Goal: Information Seeking & Learning: Learn about a topic

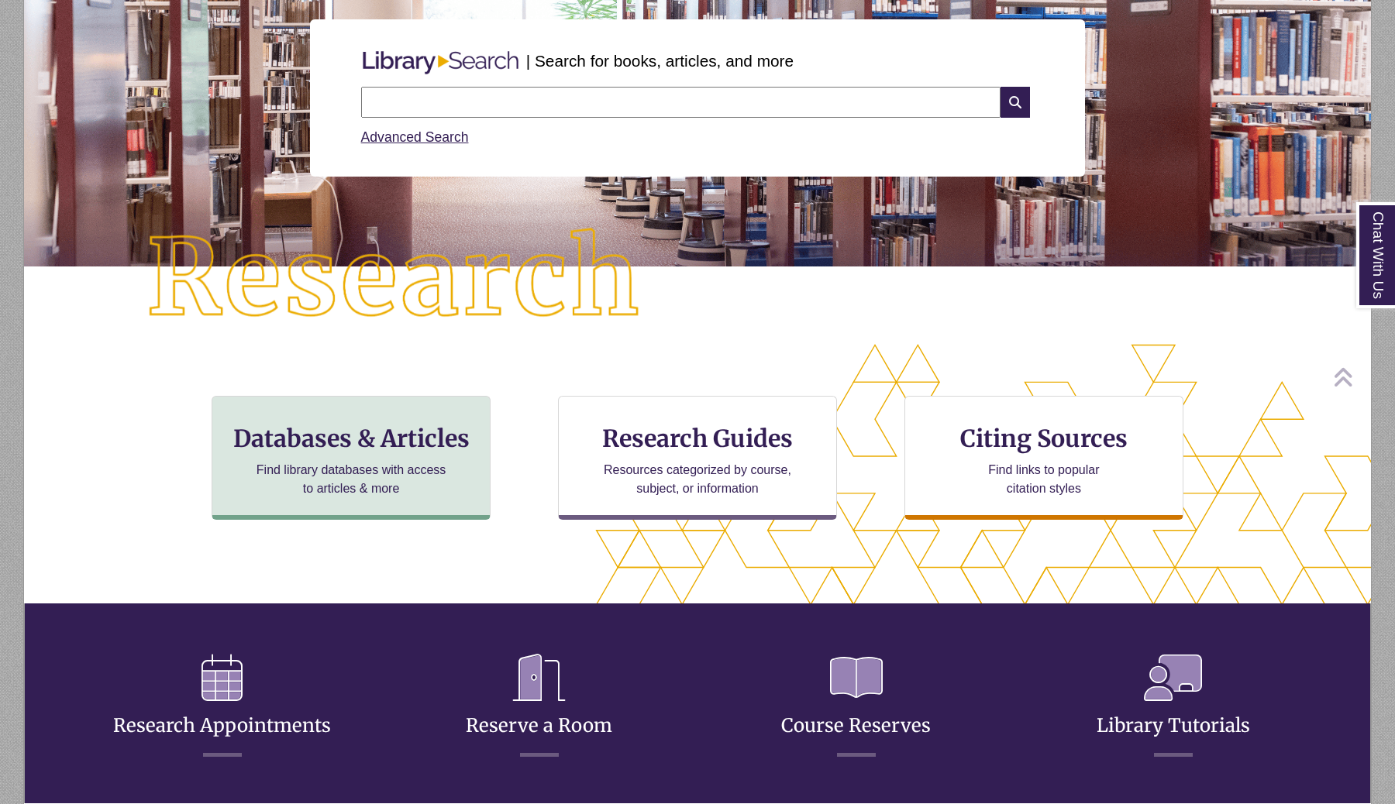
scroll to position [183, 0]
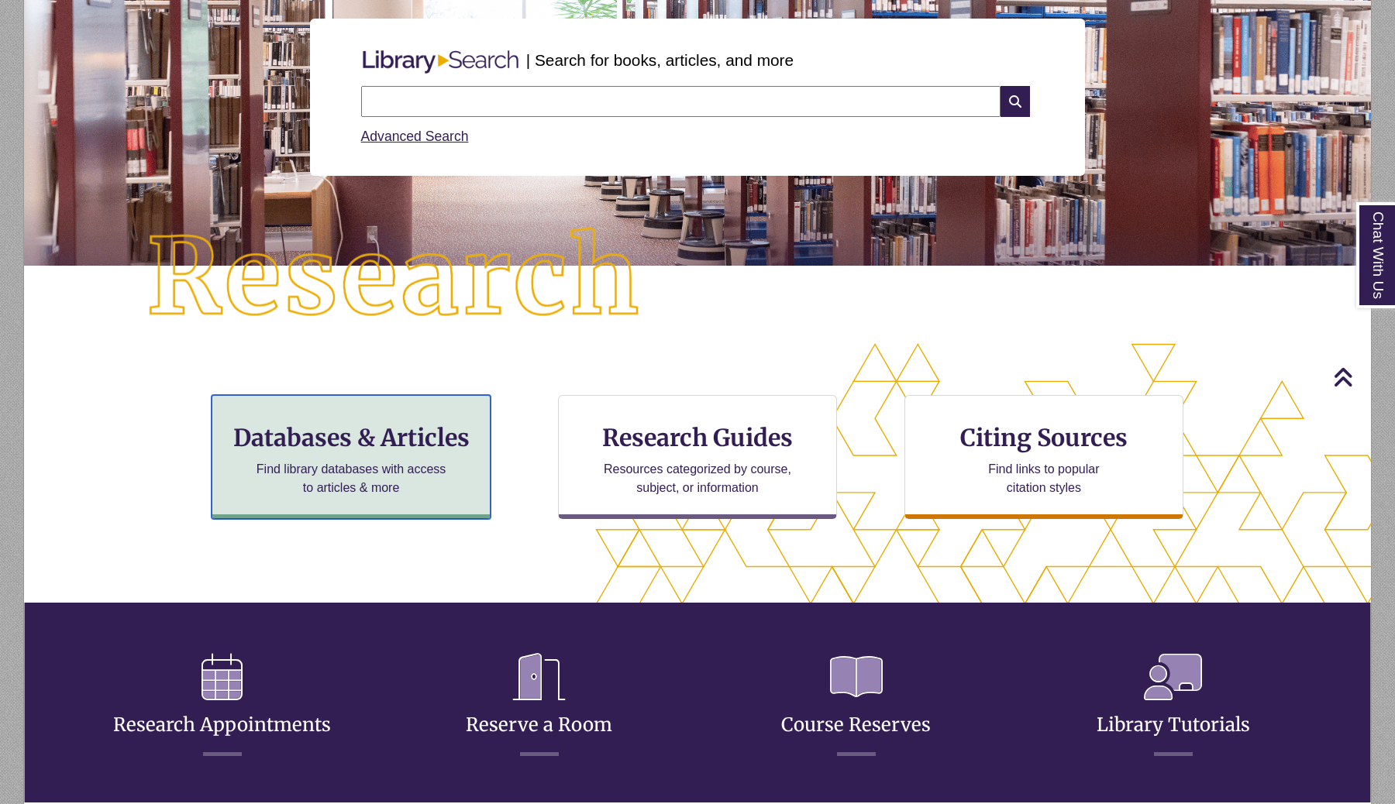
click at [285, 462] on p "Find library databases with access to articles & more" at bounding box center [351, 478] width 202 height 37
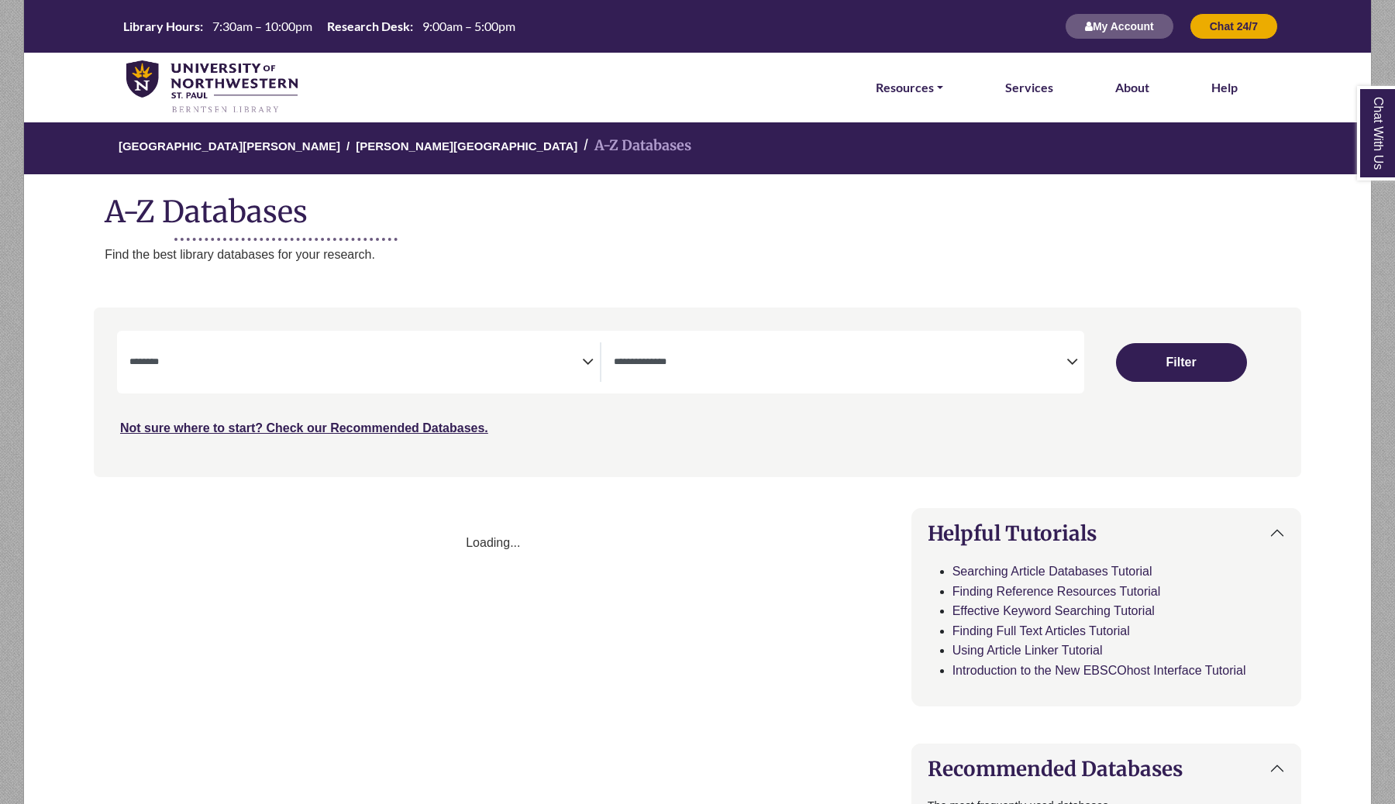
select select "Database Subject Filter"
select select "Database Types Filter"
select select "Database Subject Filter"
select select "Database Types Filter"
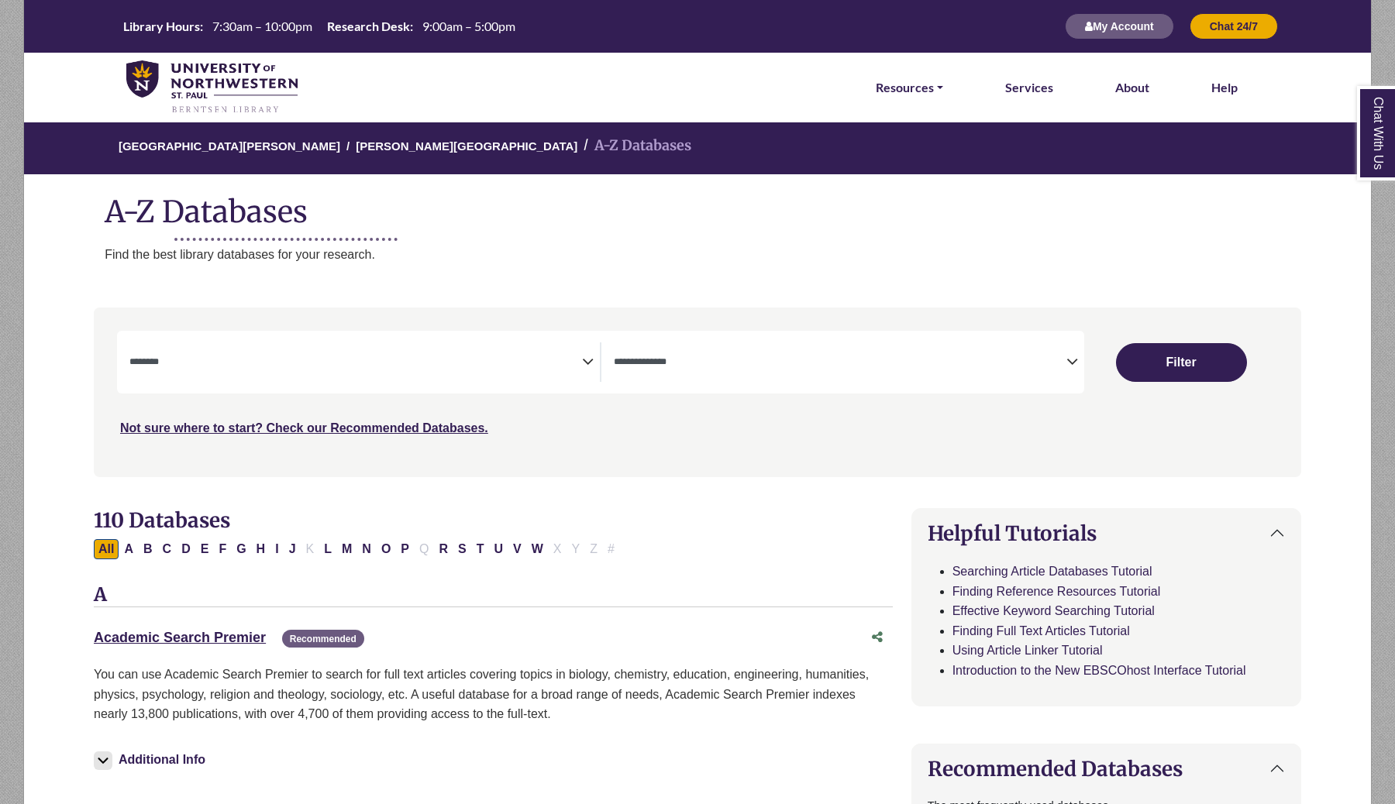
click at [146, 82] on img at bounding box center [211, 87] width 171 height 54
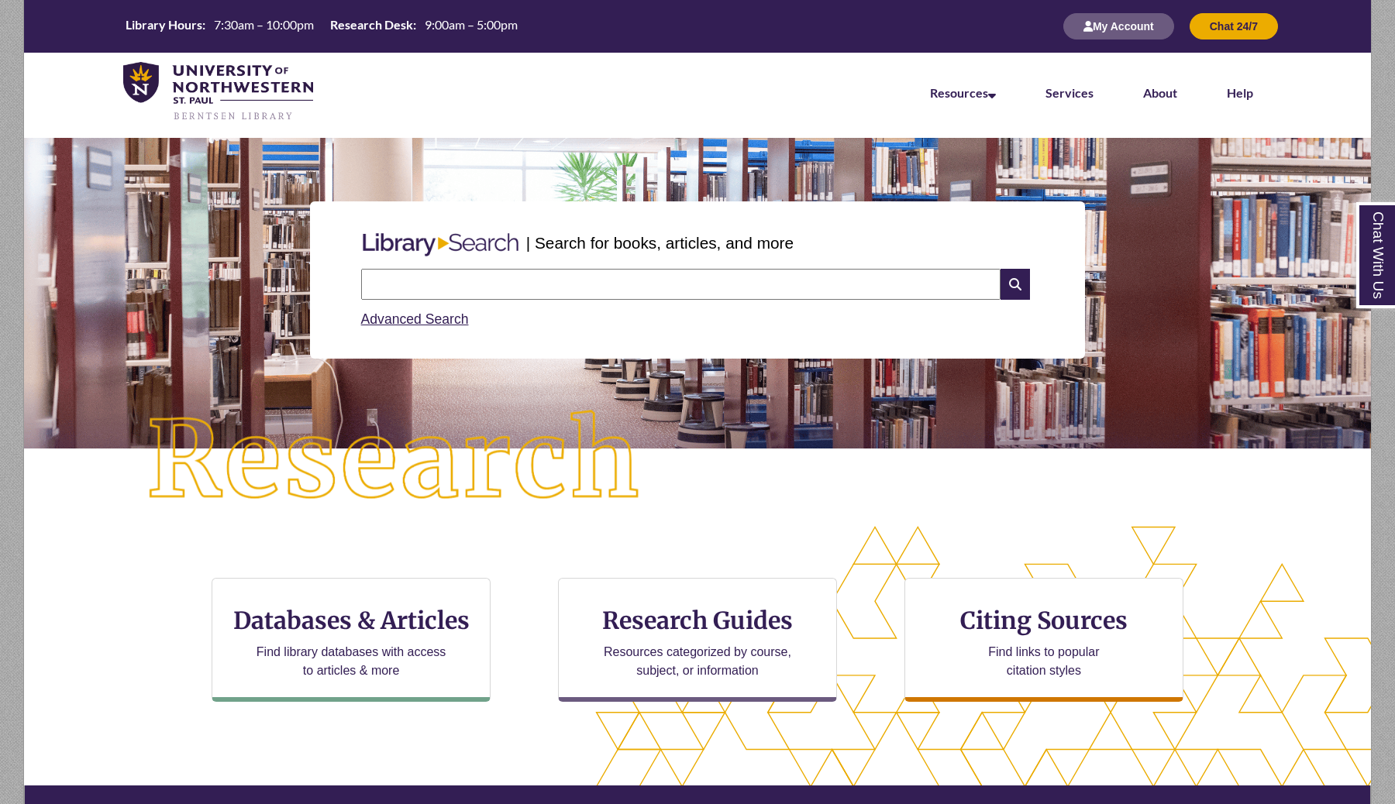
click at [475, 282] on input "text" at bounding box center [680, 284] width 639 height 31
type input "**********"
